Goal: Check status: Check status

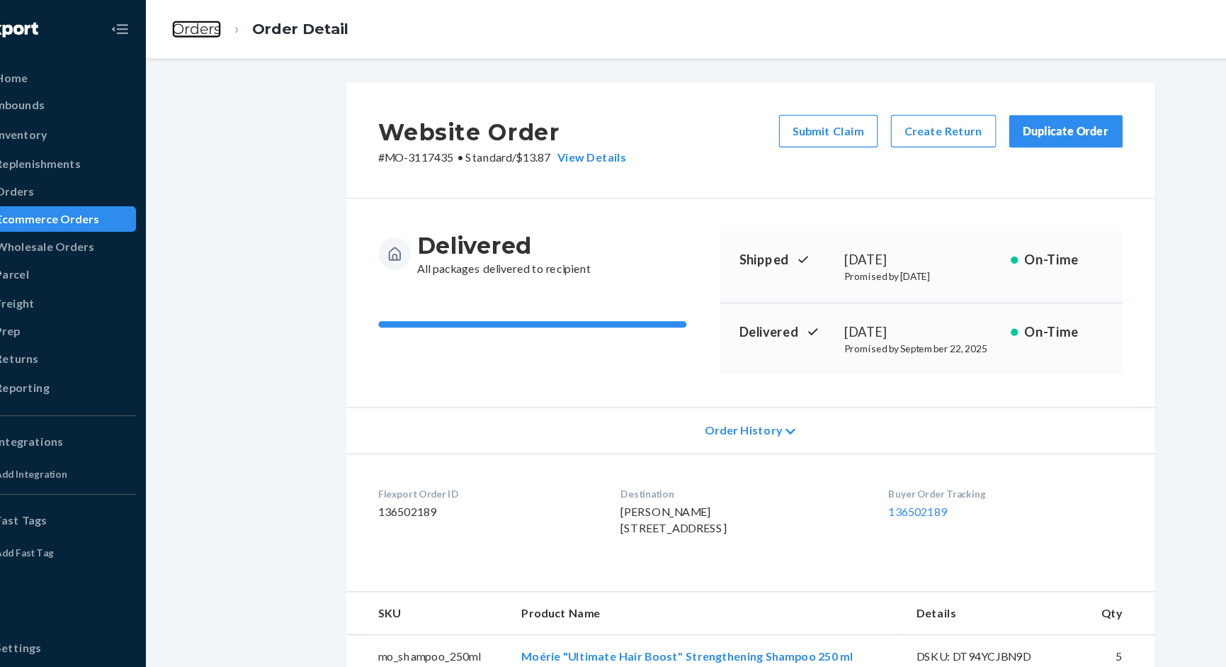
drag, startPoint x: 214, startPoint y: 23, endPoint x: 356, endPoint y: 69, distance: 149.9
click at [214, 23] on link "Orders" at bounding box center [214, 26] width 43 height 16
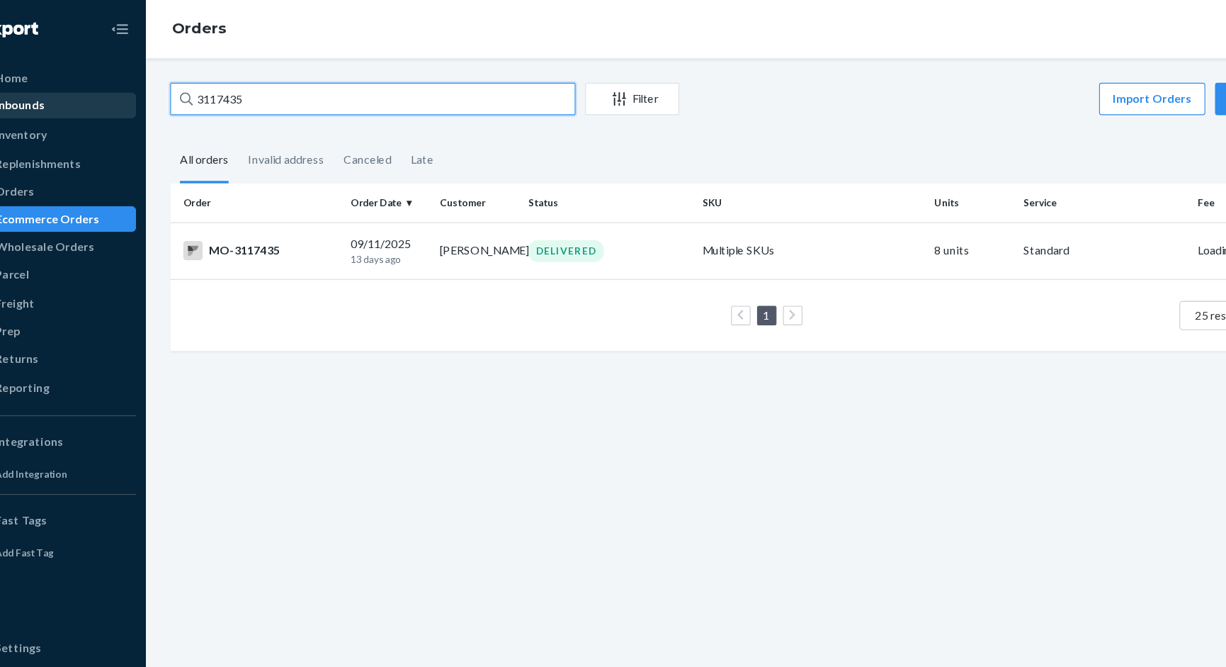
drag, startPoint x: 297, startPoint y: 84, endPoint x: 128, endPoint y: 81, distance: 168.6
click at [128, 81] on div "Home Inbounds Shipping Plans Problems Inventory Products Branded Packaging Repl…" at bounding box center [613, 333] width 1226 height 667
paste input "2908647"
type input "2908647"
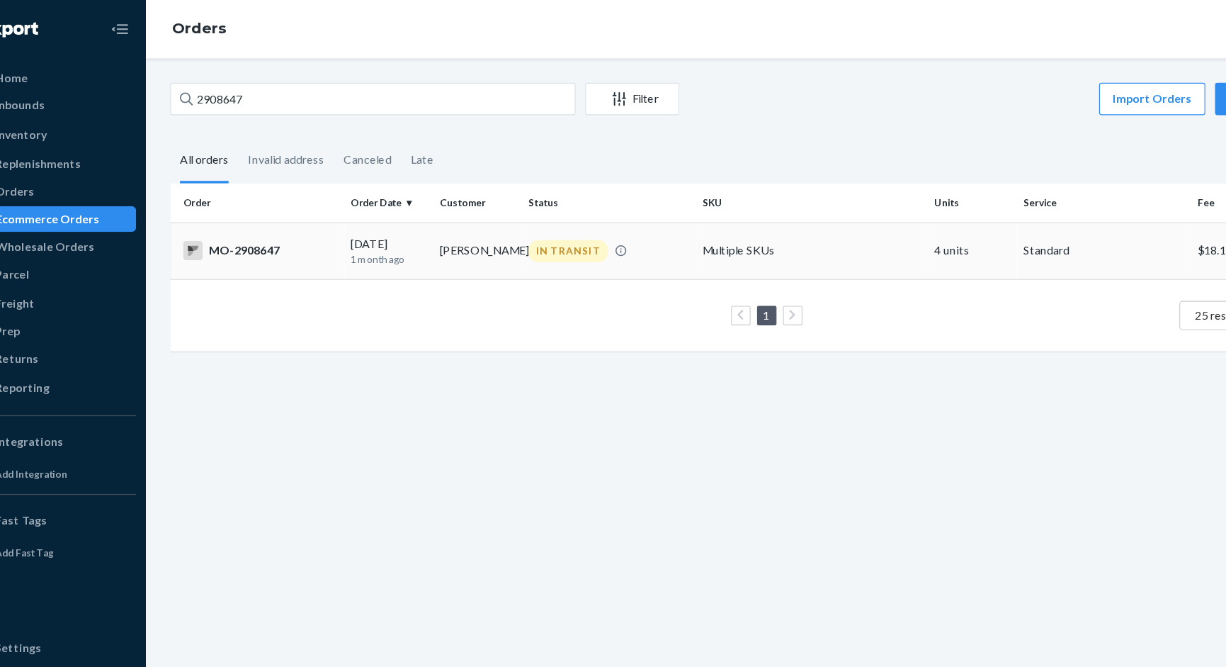
click at [506, 224] on div "IN TRANSIT" at bounding box center [538, 219] width 69 height 19
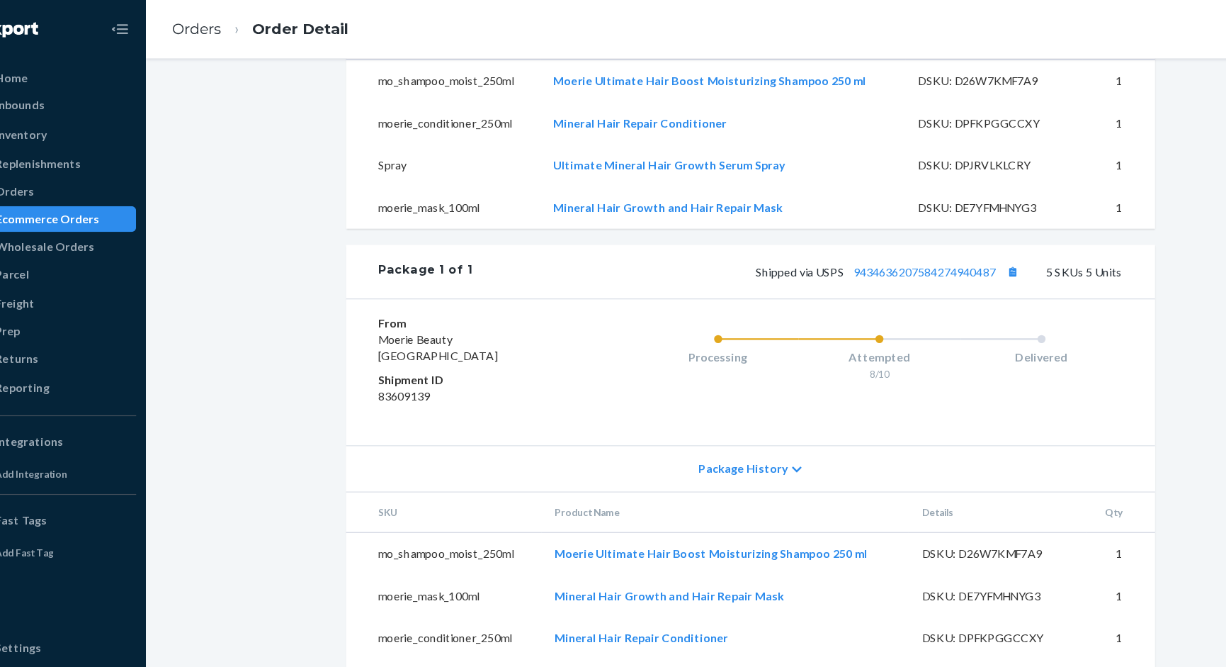
scroll to position [552, 0]
click at [851, 234] on link "9434636207584274940487" at bounding box center [850, 238] width 125 height 12
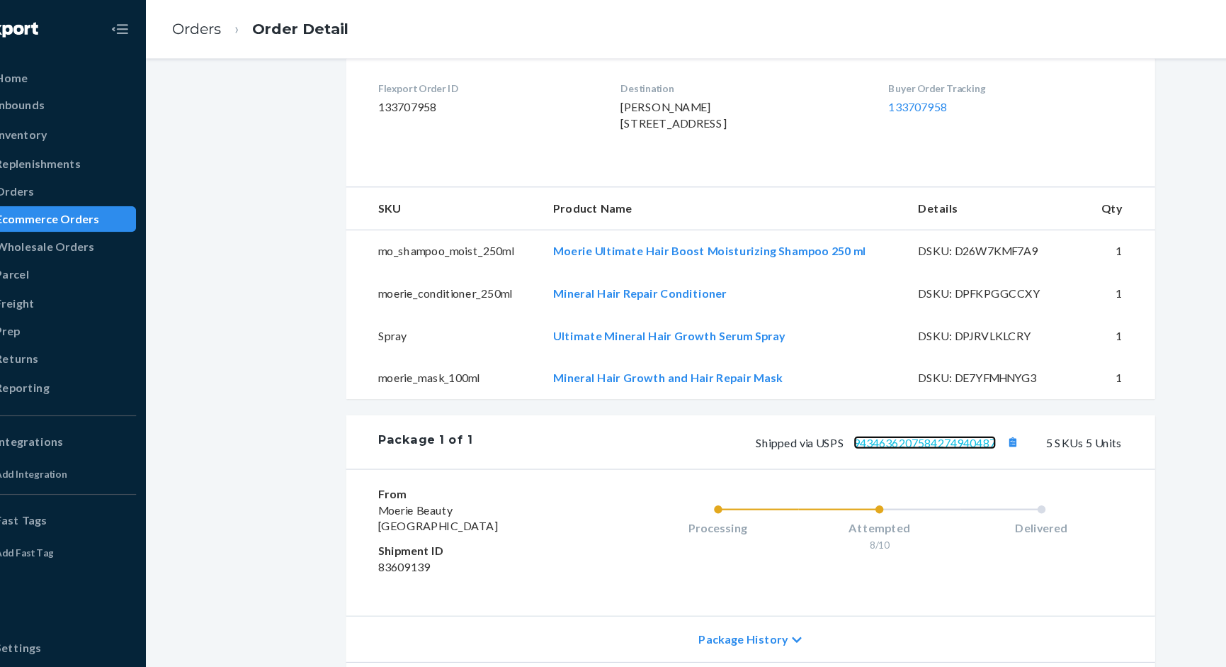
scroll to position [0, 0]
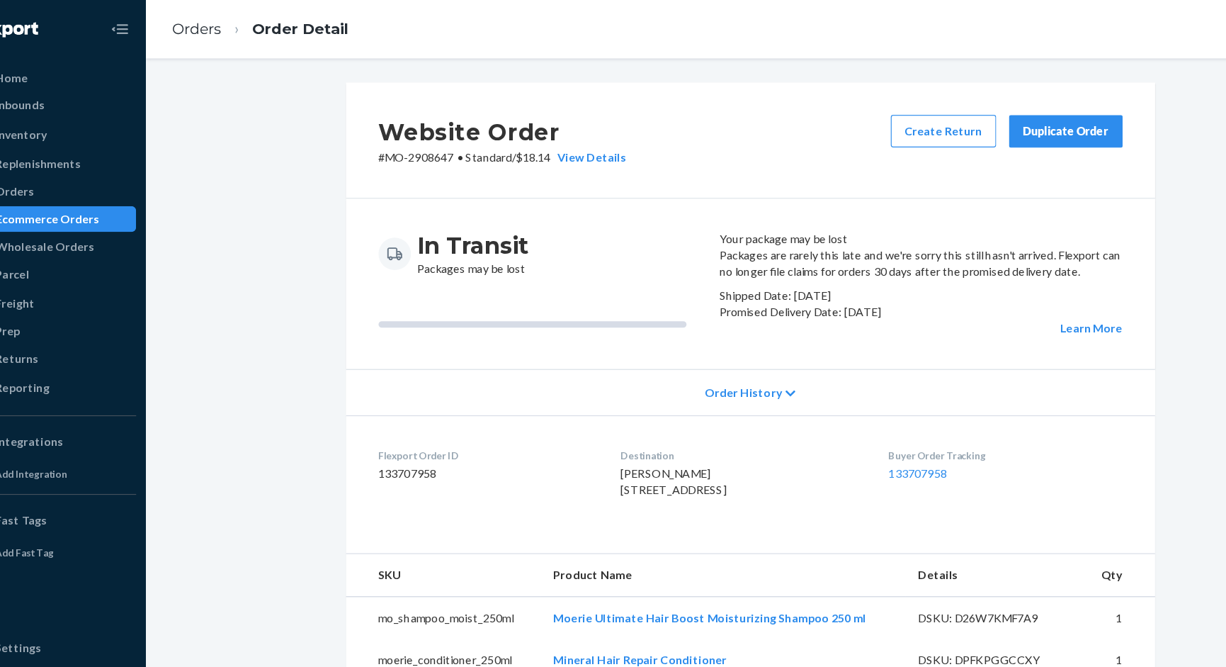
drag, startPoint x: 682, startPoint y: 252, endPoint x: 903, endPoint y: 314, distance: 229.4
click at [903, 294] on div "Packages are rarely this late and we're sorry this still hasn't arrived. Flexpo…" at bounding box center [847, 255] width 352 height 78
click at [914, 294] on div "Learn More" at bounding box center [847, 287] width 352 height 14
click at [595, 294] on div "In Transit Packages may be lost" at bounding box center [516, 248] width 287 height 92
